Goal: Navigation & Orientation: Find specific page/section

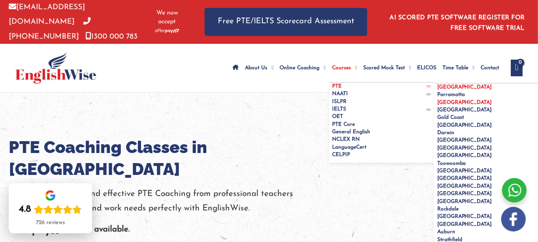
click at [437, 84] on span "[GEOGRAPHIC_DATA]" at bounding box center [464, 86] width 55 height 5
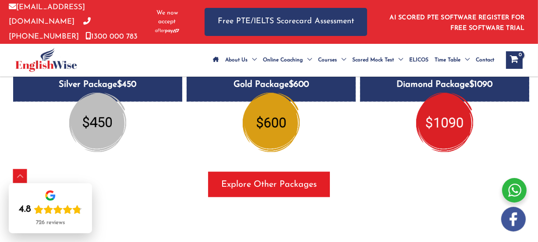
scroll to position [1200, 0]
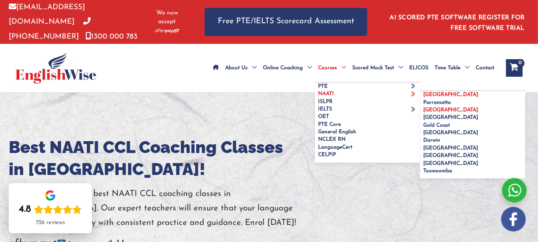
click at [427, 92] on span "[GEOGRAPHIC_DATA]" at bounding box center [450, 94] width 55 height 5
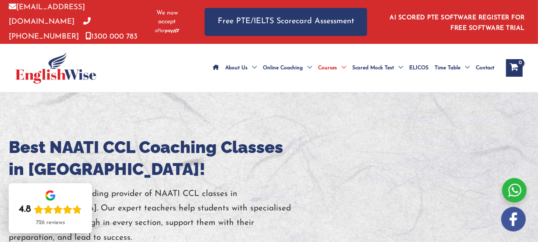
click at [218, 65] on icon "Site Navigation: Main Menu" at bounding box center [216, 67] width 6 height 5
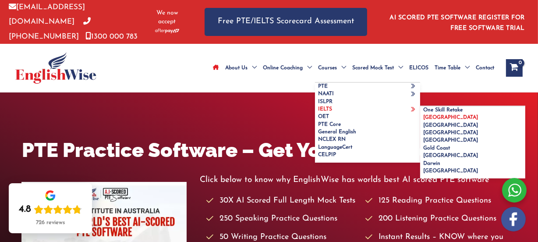
click at [431, 115] on span "[GEOGRAPHIC_DATA]" at bounding box center [450, 117] width 55 height 5
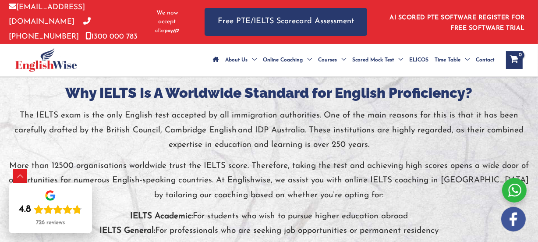
scroll to position [1539, 0]
